Goal: Check status: Check status

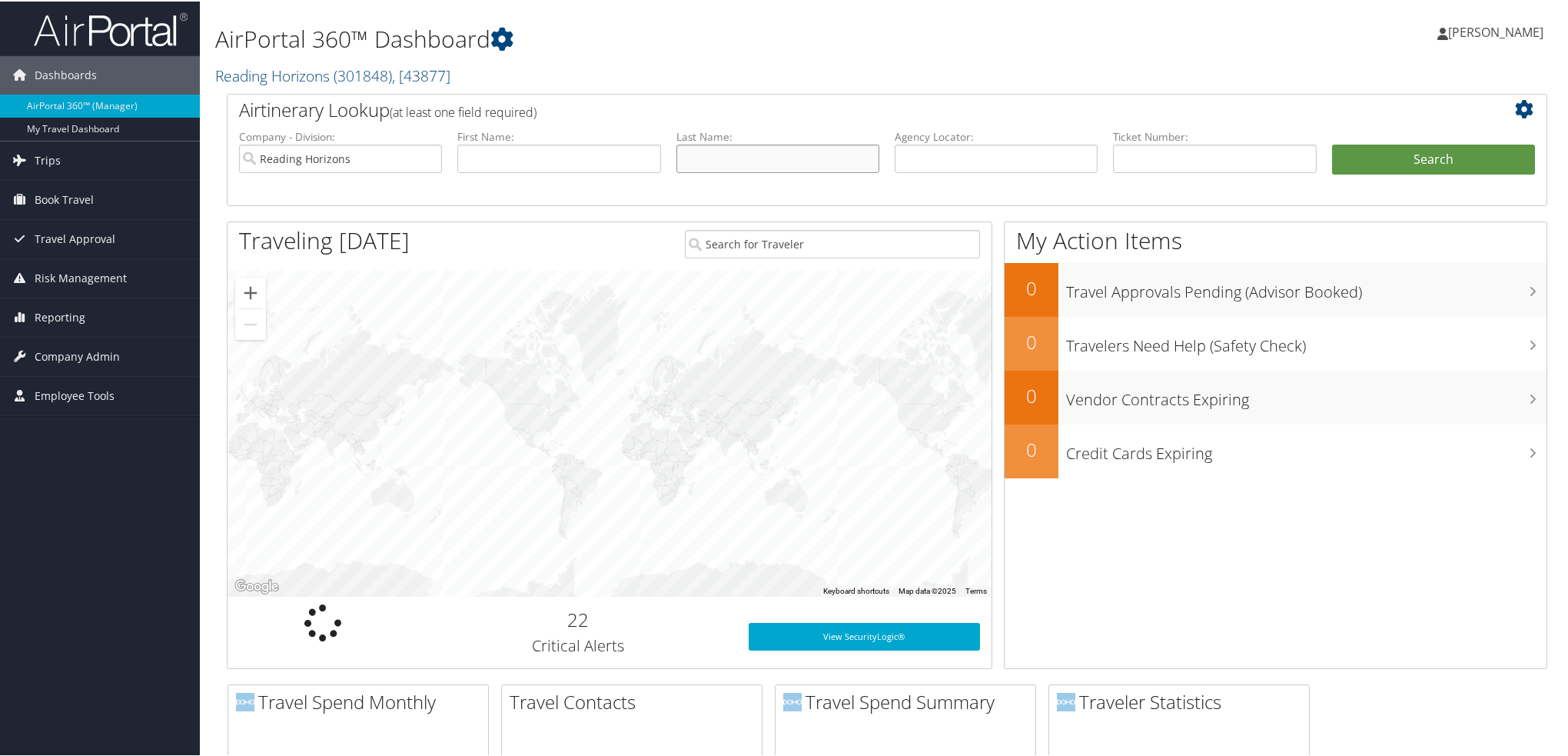
click at [753, 149] on input "text" at bounding box center [777, 157] width 203 height 29
click at [543, 159] on input "text" at bounding box center [558, 157] width 203 height 29
type input "julia"
click at [1332, 143] on button "Search" at bounding box center [1433, 158] width 203 height 31
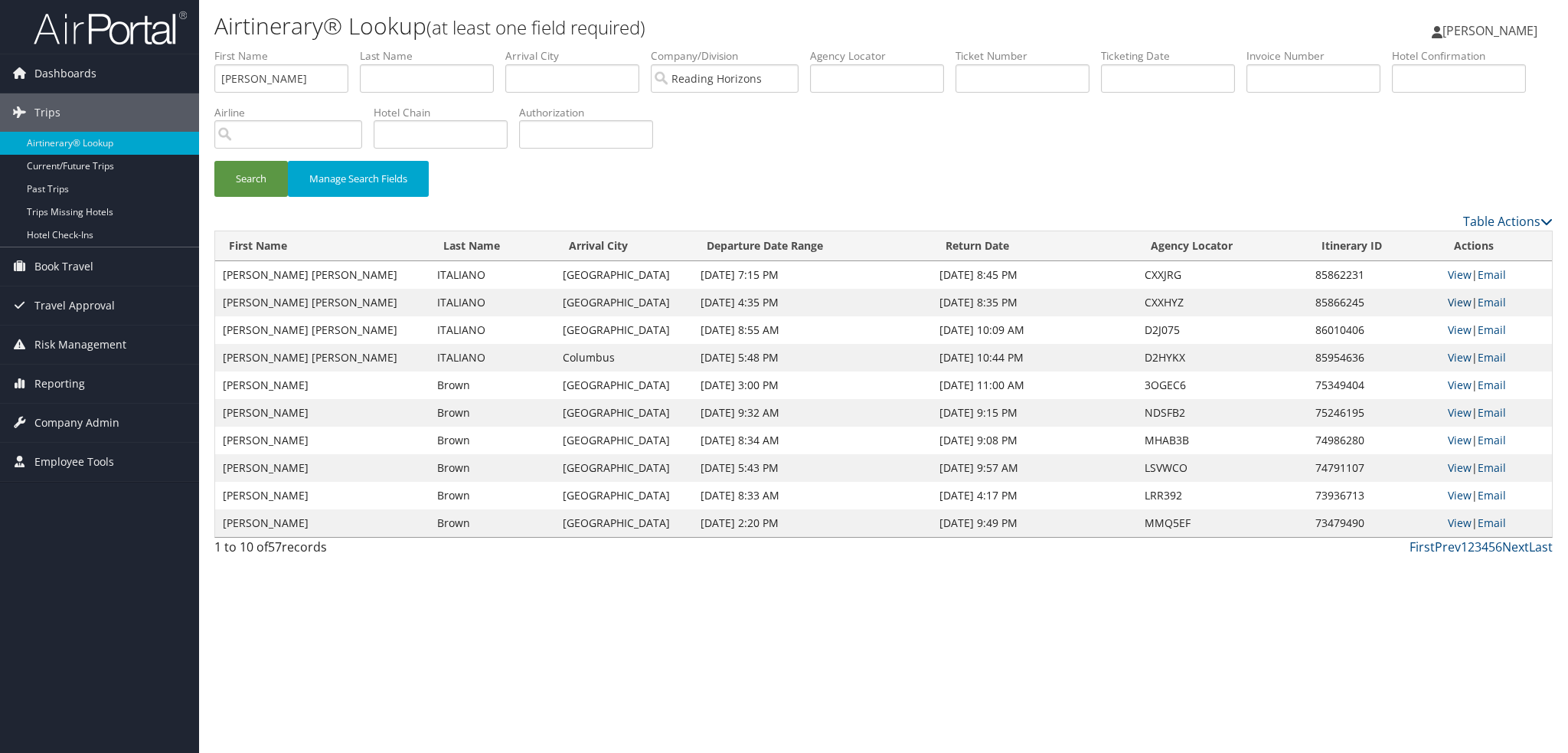
click at [1457, 304] on link "View" at bounding box center [1459, 302] width 24 height 15
click at [1453, 277] on link "View" at bounding box center [1459, 275] width 24 height 15
click at [400, 78] on input "text" at bounding box center [426, 78] width 134 height 29
drag, startPoint x: 141, startPoint y: 70, endPoint x: 6, endPoint y: 57, distance: 135.6
click at [6, 58] on div "Dashboards AirPortal 360™ (Manager) My Travel Dashboard Trips Airtinerary® Look…" at bounding box center [784, 376] width 1568 height 753
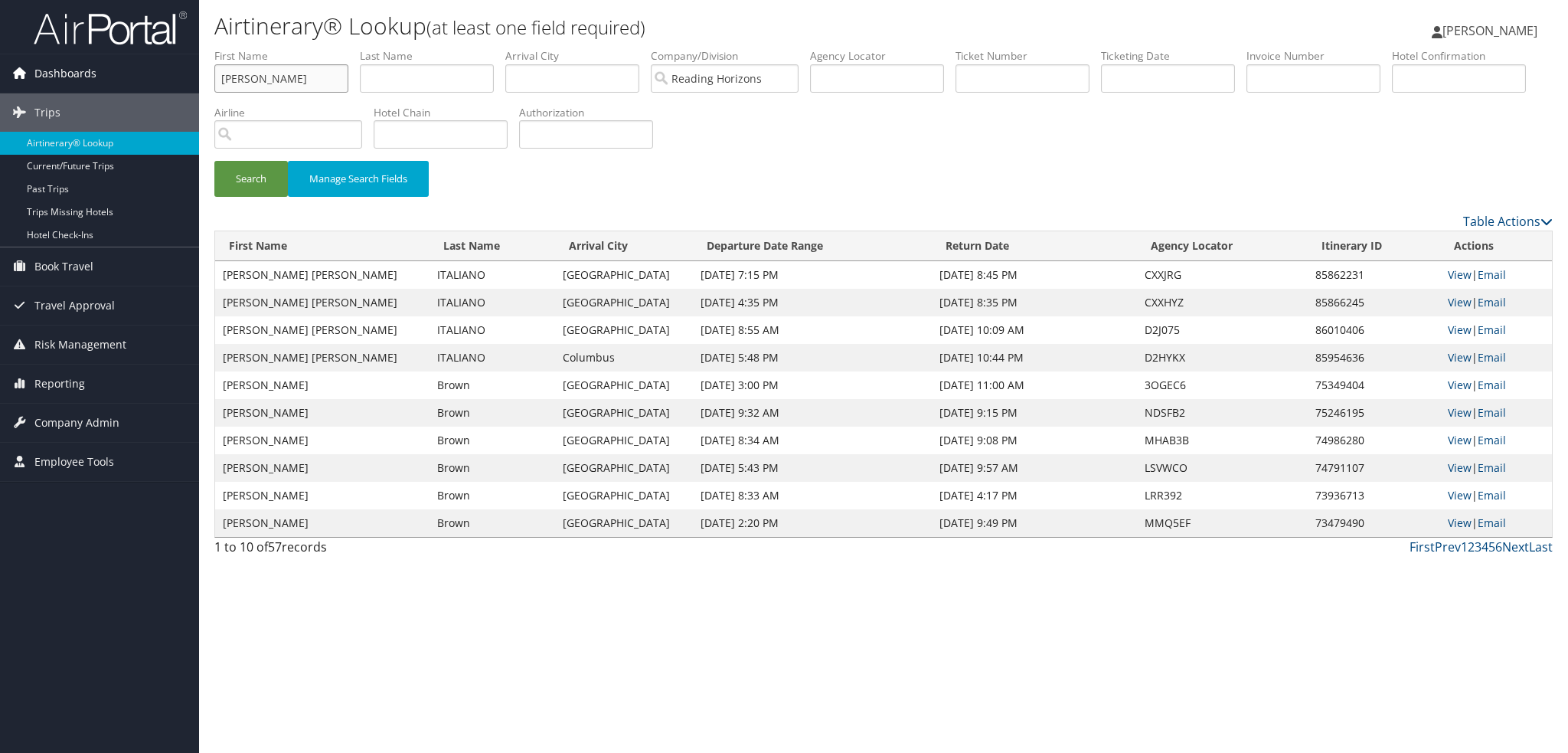
click at [214, 161] on button "Search" at bounding box center [251, 178] width 74 height 36
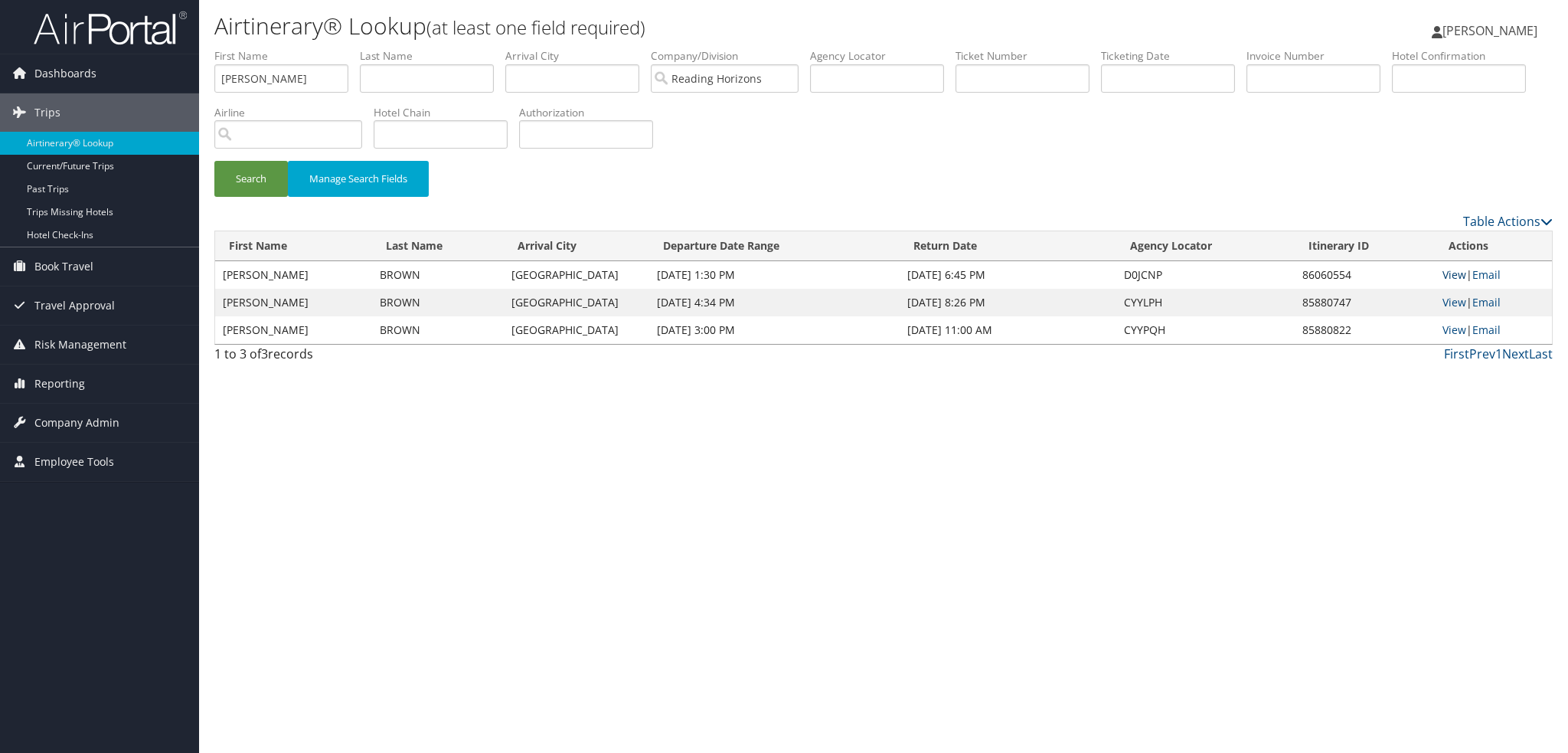
click at [1451, 274] on link "View" at bounding box center [1454, 275] width 24 height 15
drag, startPoint x: 267, startPoint y: 78, endPoint x: 0, endPoint y: 61, distance: 267.5
click at [0, 61] on div "Dashboards AirPortal 360™ (Manager) My Travel Dashboard Trips Airtinerary® Look…" at bounding box center [784, 376] width 1568 height 753
click at [214, 161] on button "Search" at bounding box center [251, 178] width 74 height 36
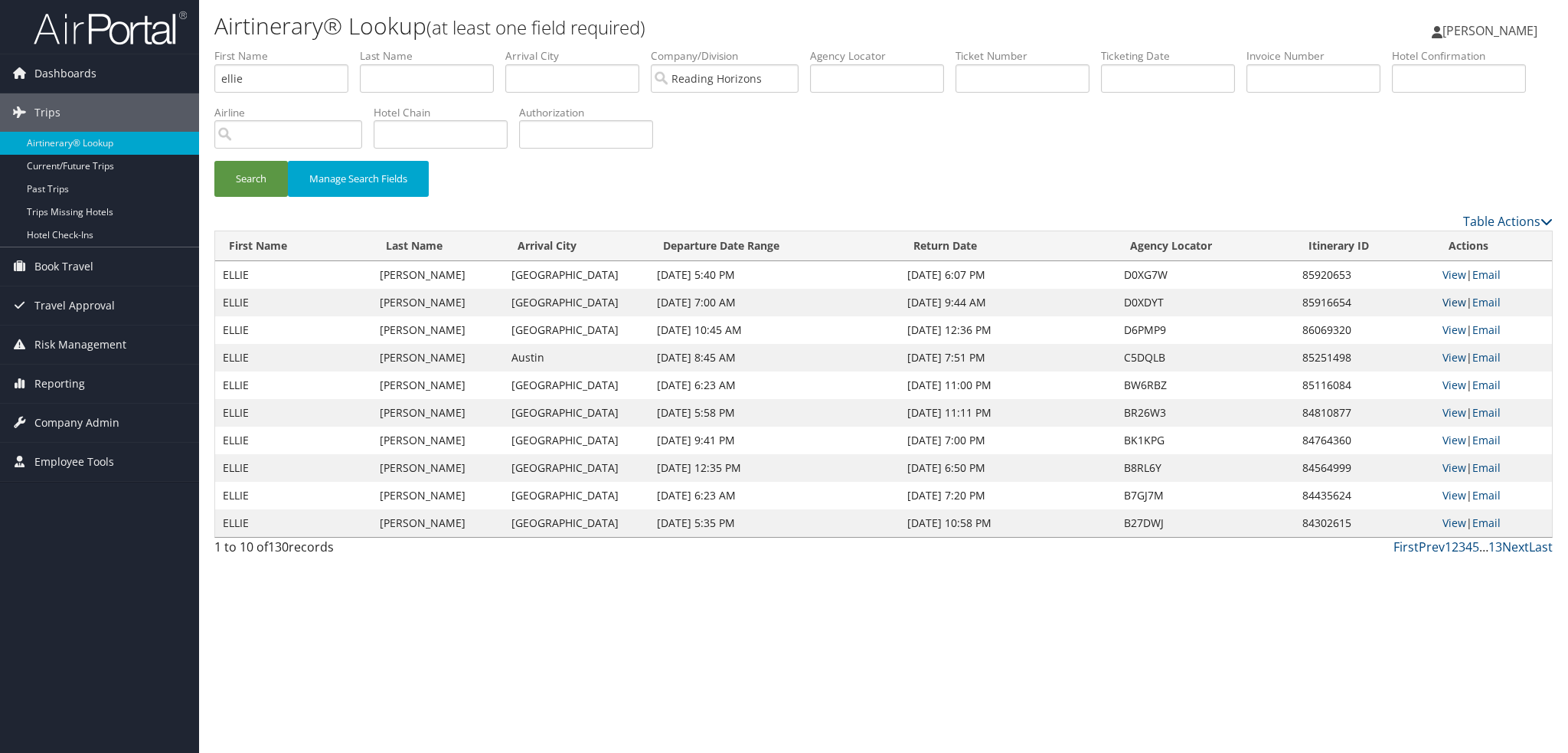
click at [1455, 300] on link "View" at bounding box center [1454, 302] width 24 height 15
drag, startPoint x: 286, startPoint y: 78, endPoint x: 138, endPoint y: 78, distance: 148.0
click at [138, 78] on div "Dashboards AirPortal 360™ (Manager) My Travel Dashboard Trips Airtinerary® Look…" at bounding box center [784, 376] width 1568 height 753
click at [214, 161] on button "Search" at bounding box center [251, 178] width 74 height 36
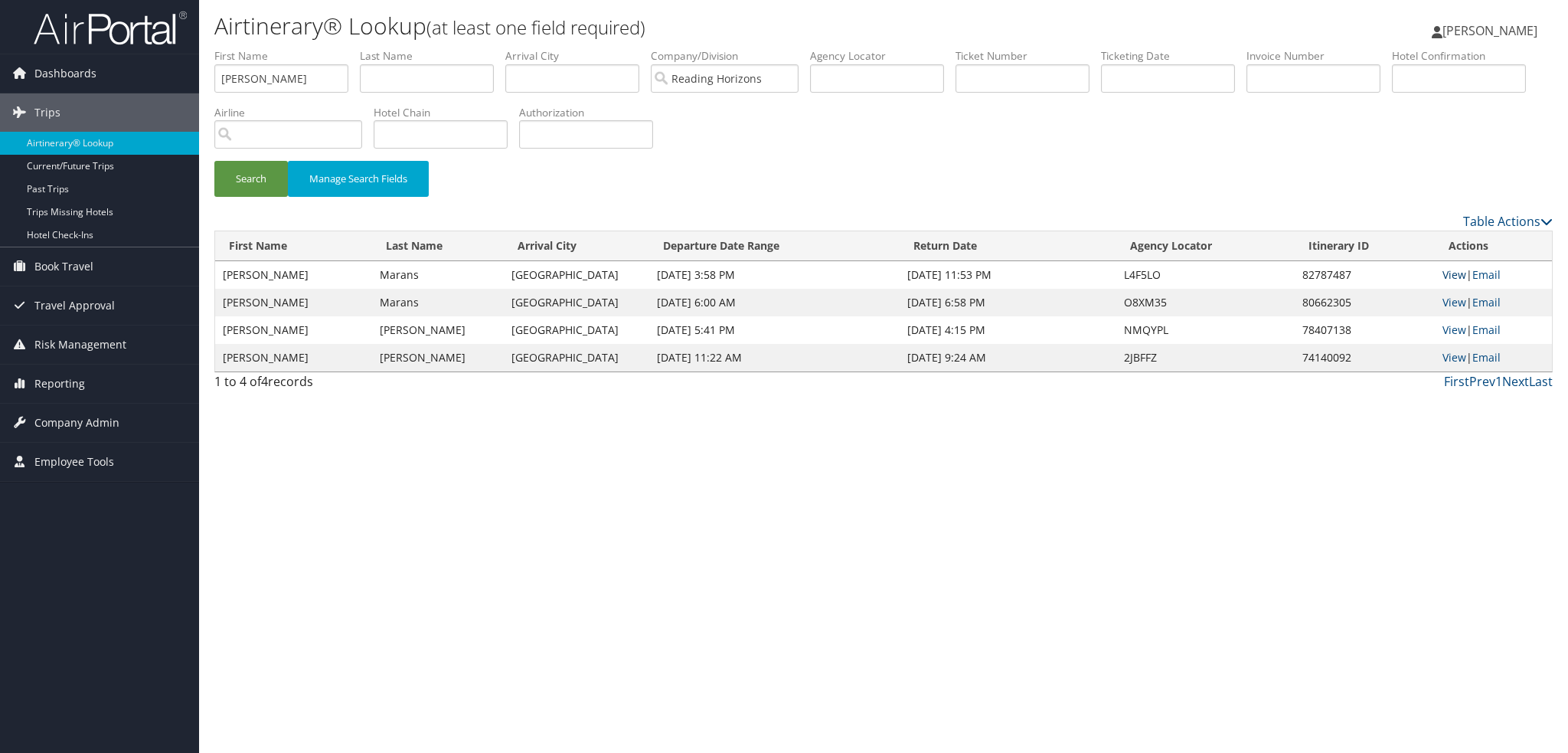
click at [1451, 274] on link "View" at bounding box center [1454, 275] width 24 height 15
drag, startPoint x: 255, startPoint y: 82, endPoint x: 88, endPoint y: 56, distance: 169.0
click at [88, 56] on div "Dashboards AirPortal 360™ (Manager) My Travel Dashboard Trips Airtinerary® Look…" at bounding box center [784, 376] width 1568 height 753
type input "melissa"
click at [214, 161] on button "Search" at bounding box center [251, 178] width 74 height 36
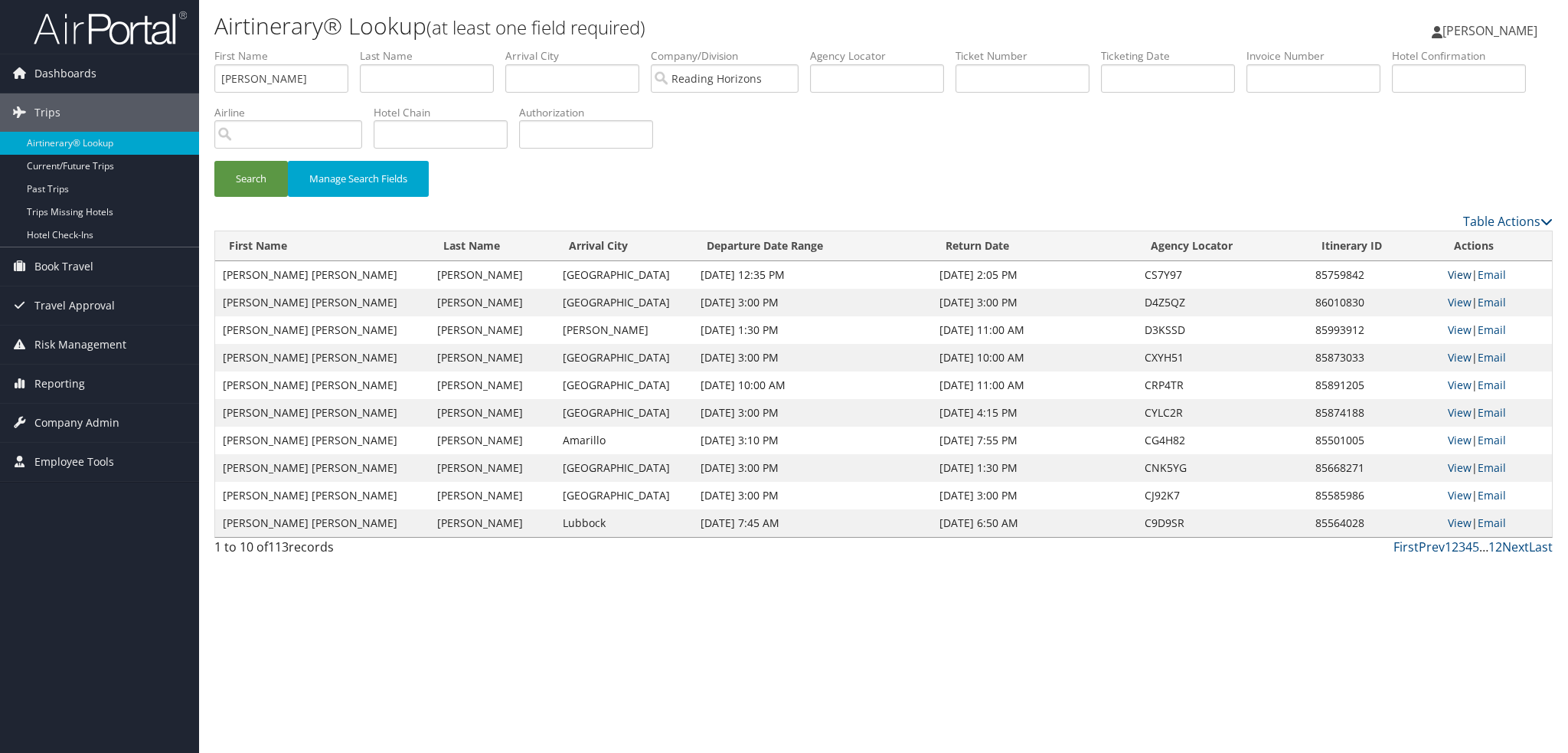
click at [1451, 275] on link "View" at bounding box center [1459, 275] width 24 height 15
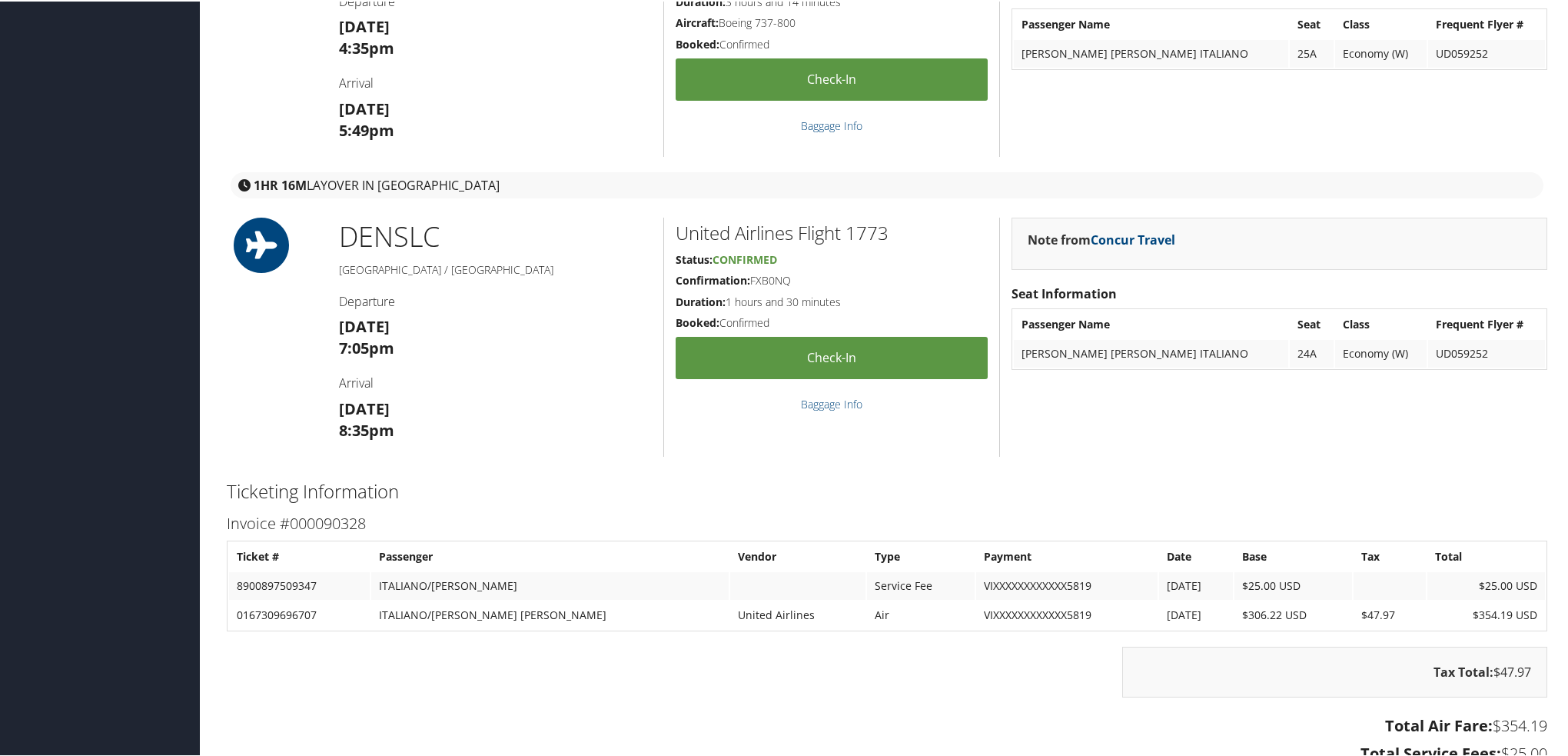
scroll to position [923, 0]
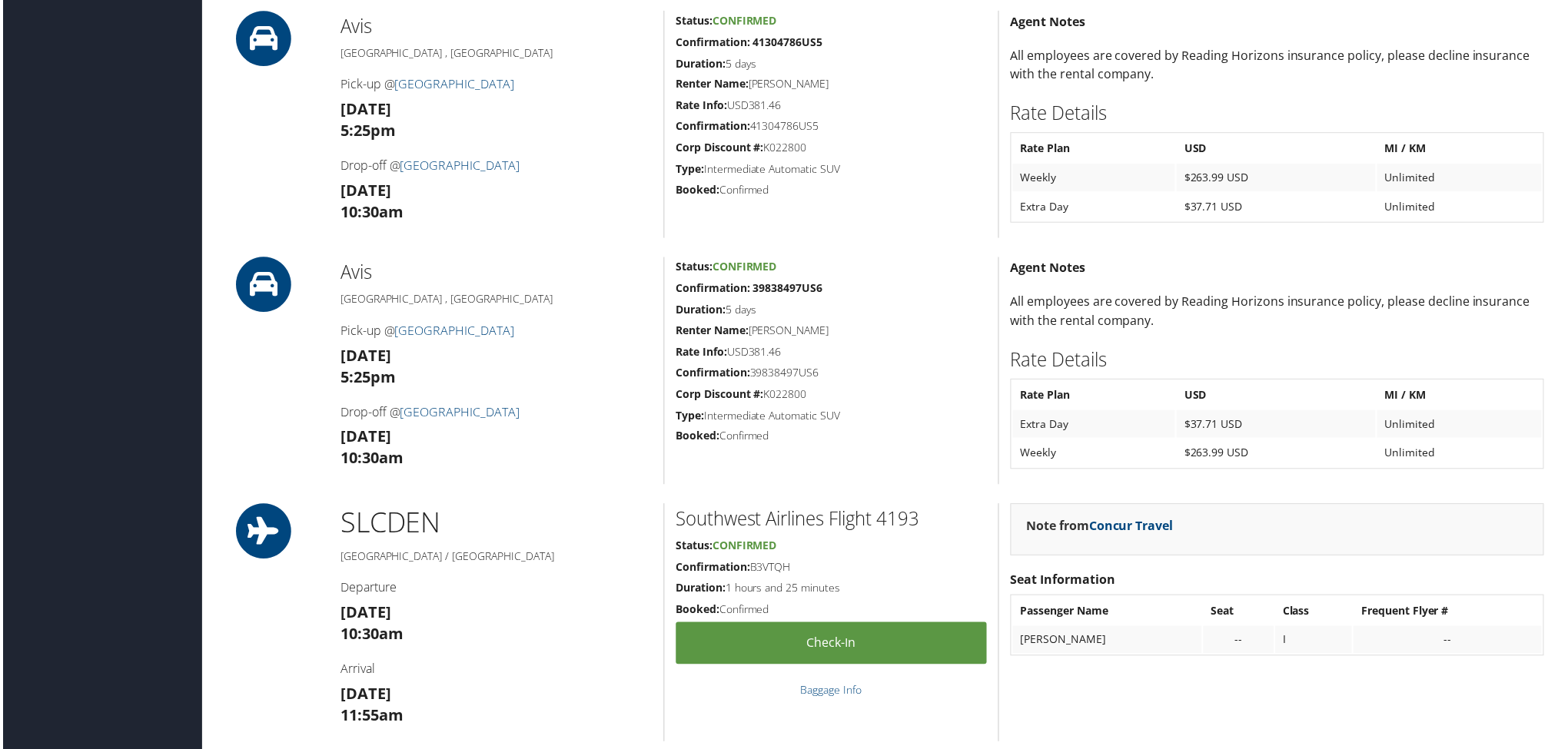
scroll to position [1153, 0]
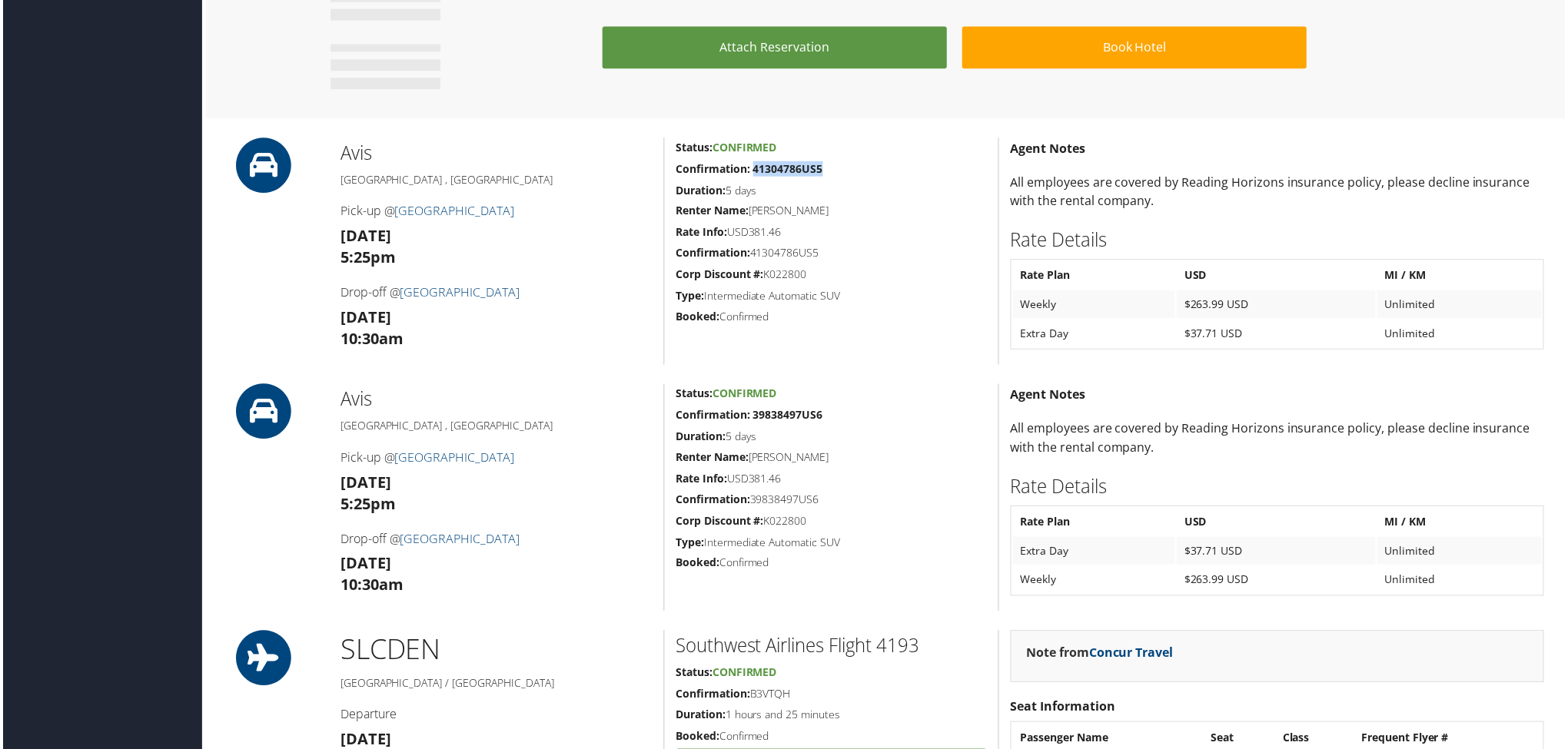
drag, startPoint x: 753, startPoint y: 169, endPoint x: 1090, endPoint y: 187, distance: 337.5
click at [872, 168] on h5 "Confirmation: 41304786US5" at bounding box center [831, 169] width 312 height 16
copy strong "41304786US5"
drag, startPoint x: 747, startPoint y: 415, endPoint x: 1325, endPoint y: 370, distance: 579.7
click at [827, 414] on h5 "Confirmation: 39838497US6" at bounding box center [831, 417] width 312 height 16
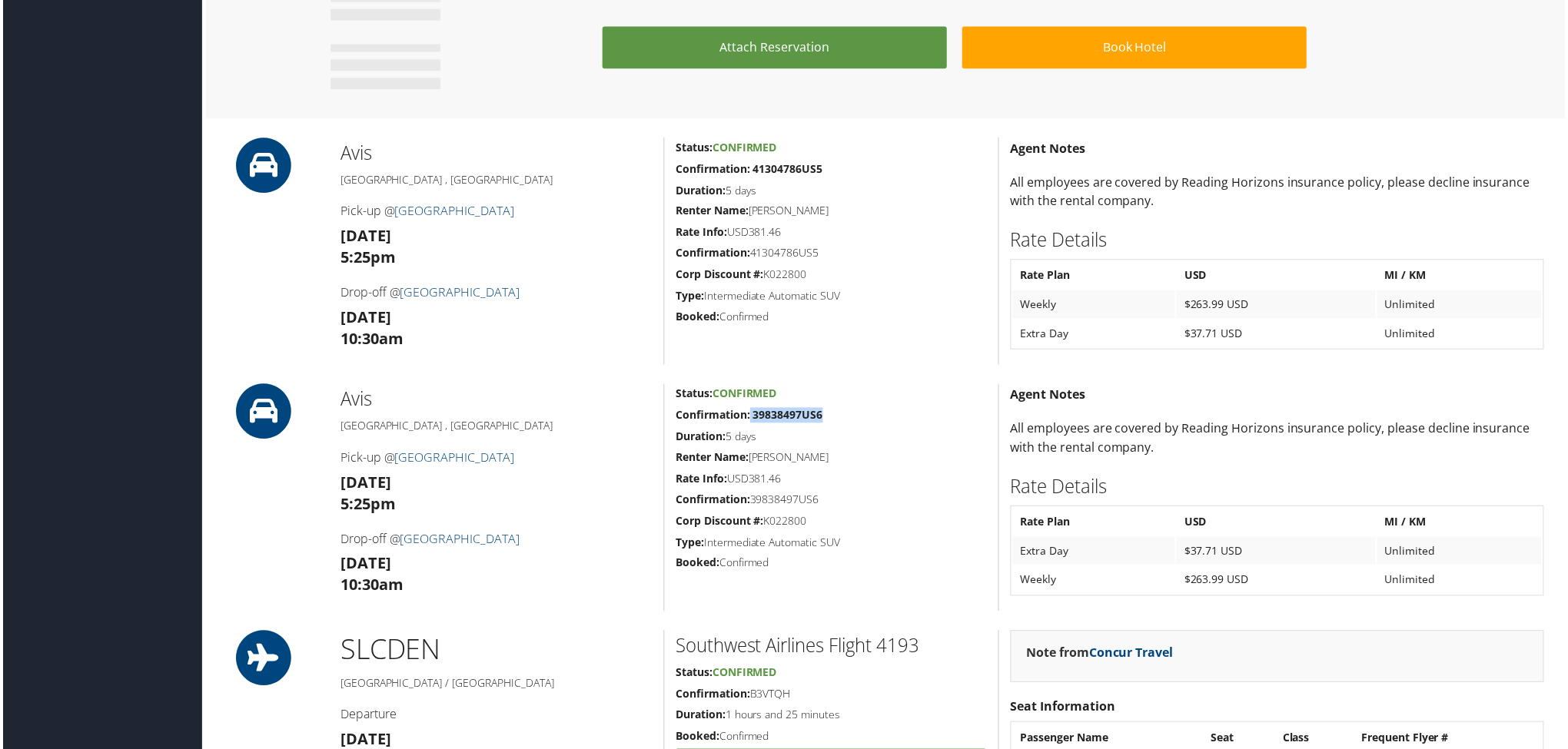
copy strong "39838497US6"
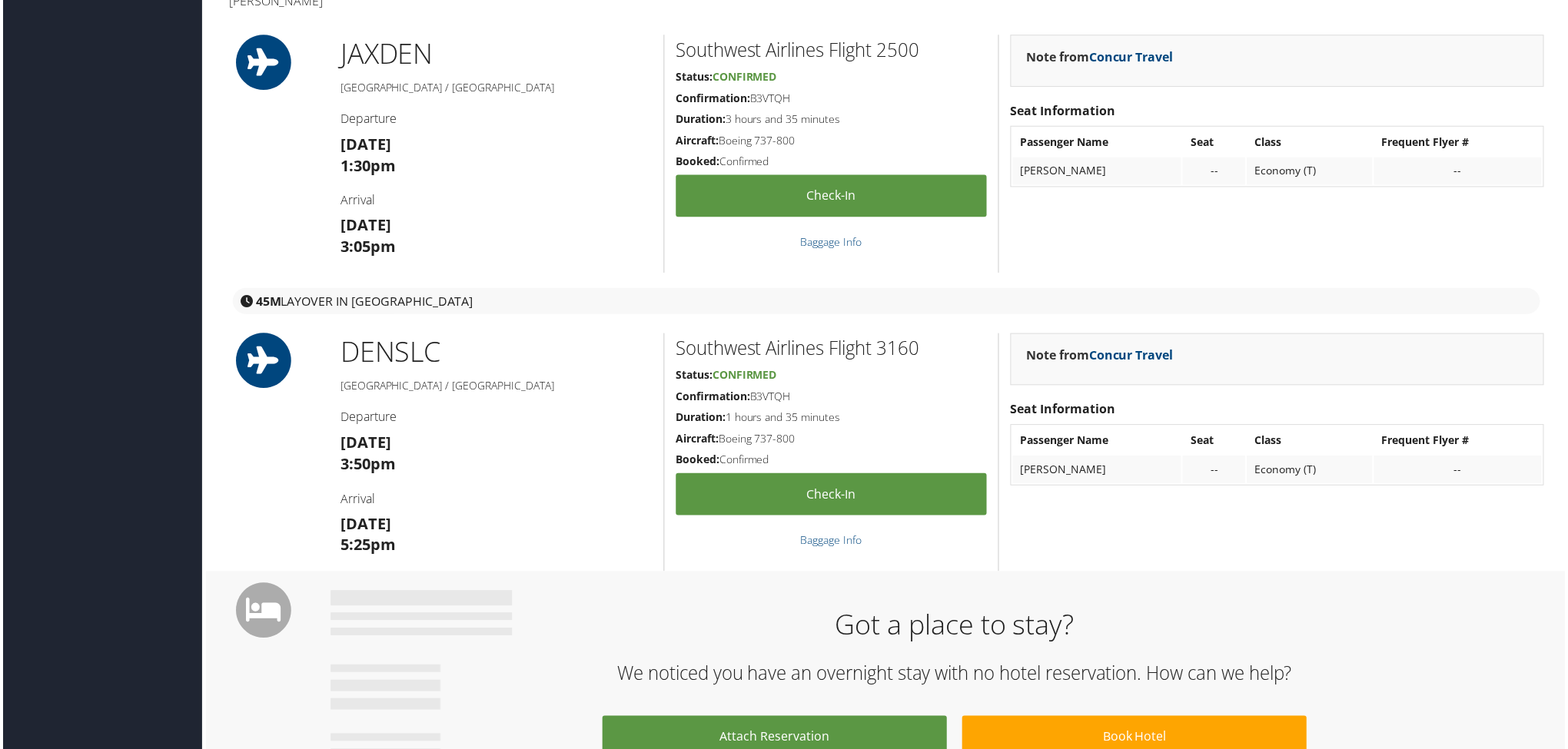
scroll to position [0, 0]
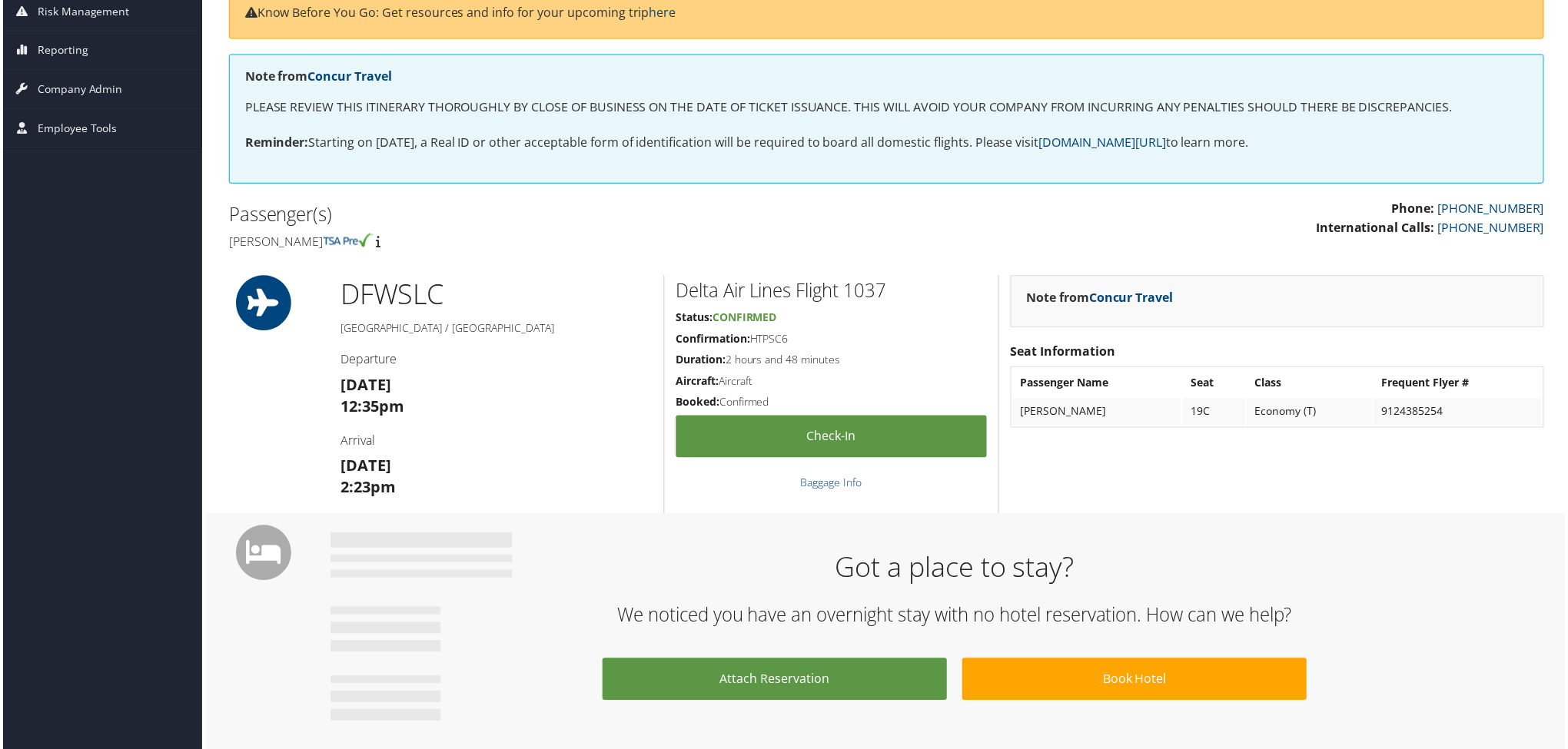
scroll to position [231, 0]
